Goal: Navigation & Orientation: Find specific page/section

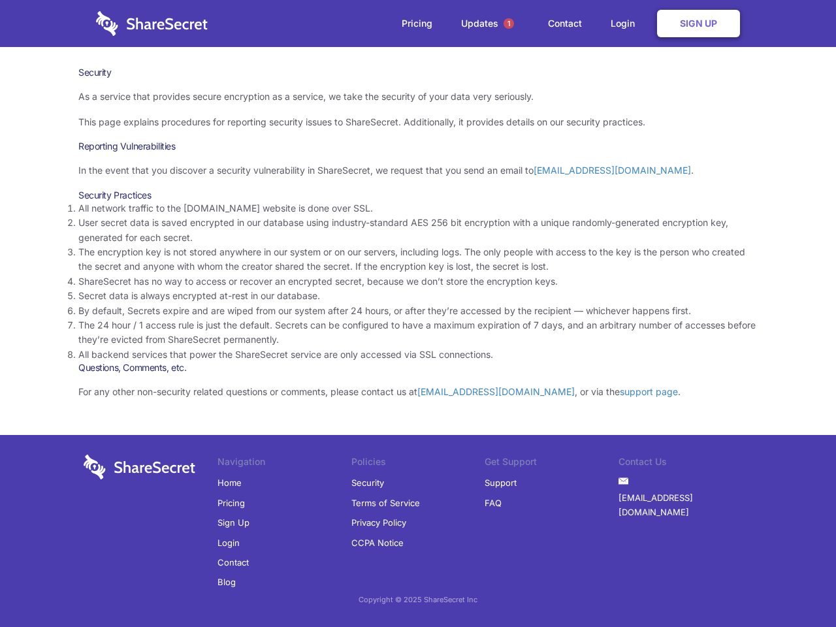
click at [418, 314] on li "By default, Secrets expire and are wiped from our system after 24 hours, or aft…" at bounding box center [417, 311] width 679 height 14
click at [509, 24] on span "1" at bounding box center [509, 23] width 10 height 10
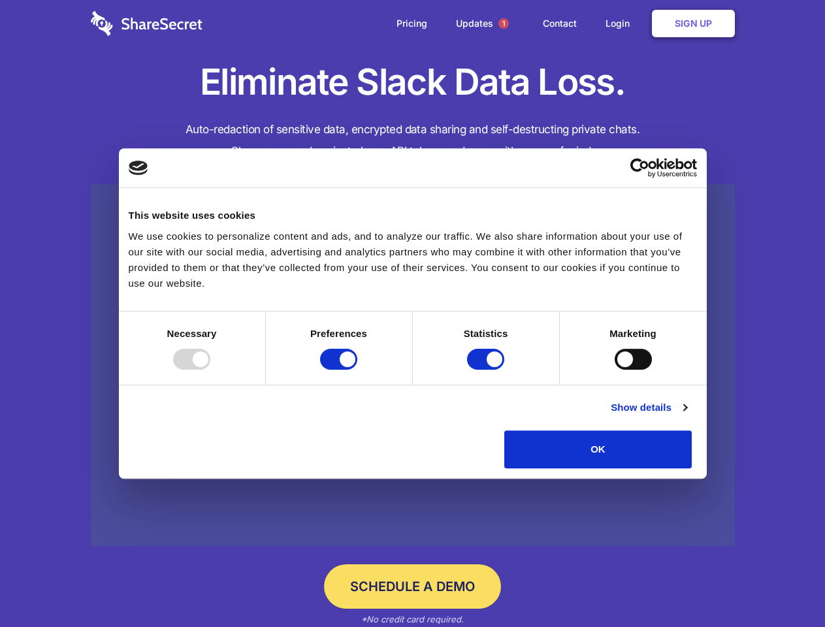
click at [210, 370] on div at bounding box center [191, 359] width 37 height 21
click at [357, 370] on input "Preferences" at bounding box center [338, 359] width 37 height 21
checkbox input "false"
click at [487, 370] on input "Statistics" at bounding box center [485, 359] width 37 height 21
checkbox input "false"
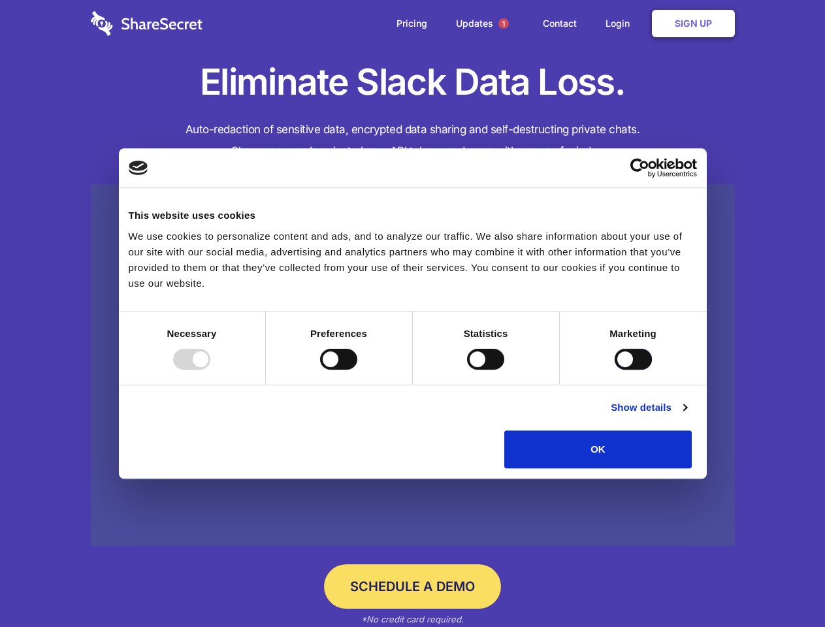
click at [615, 370] on input "Marketing" at bounding box center [633, 359] width 37 height 21
checkbox input "true"
click at [687, 415] on link "Show details" at bounding box center [649, 408] width 76 height 16
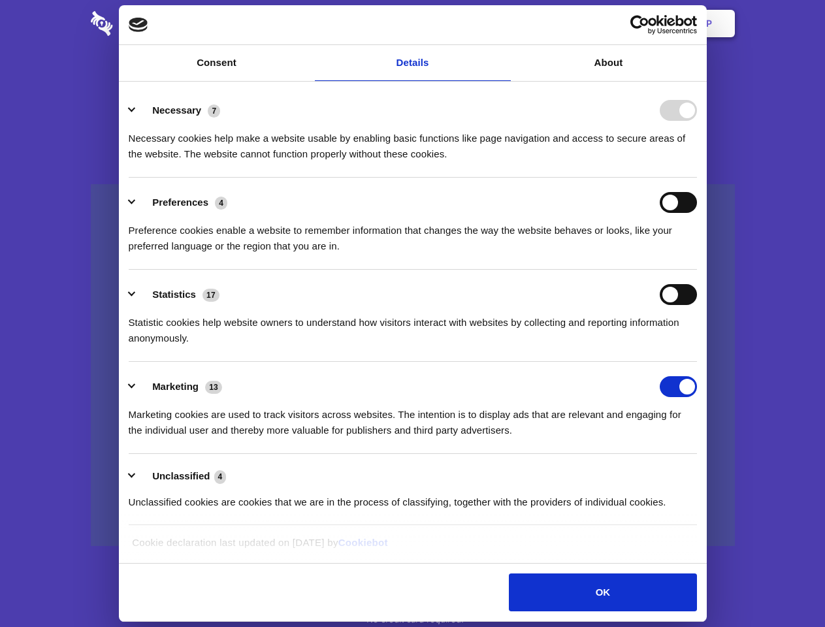
click at [697, 270] on li "Preferences 4 Preference cookies enable a website to remember information that …" at bounding box center [413, 224] width 568 height 92
click at [503, 24] on span "1" at bounding box center [503, 23] width 10 height 10
